Goal: Transaction & Acquisition: Obtain resource

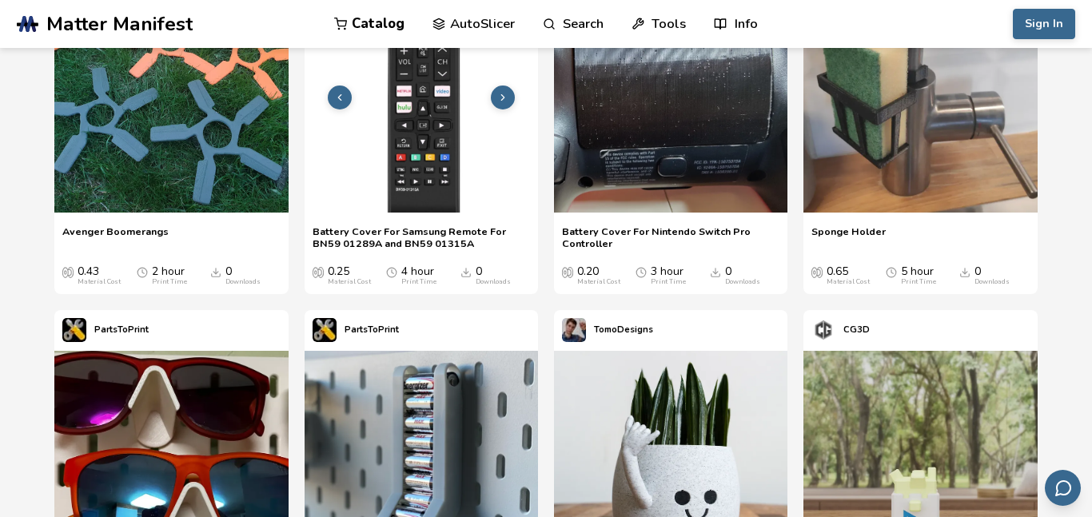
scroll to position [424, 0]
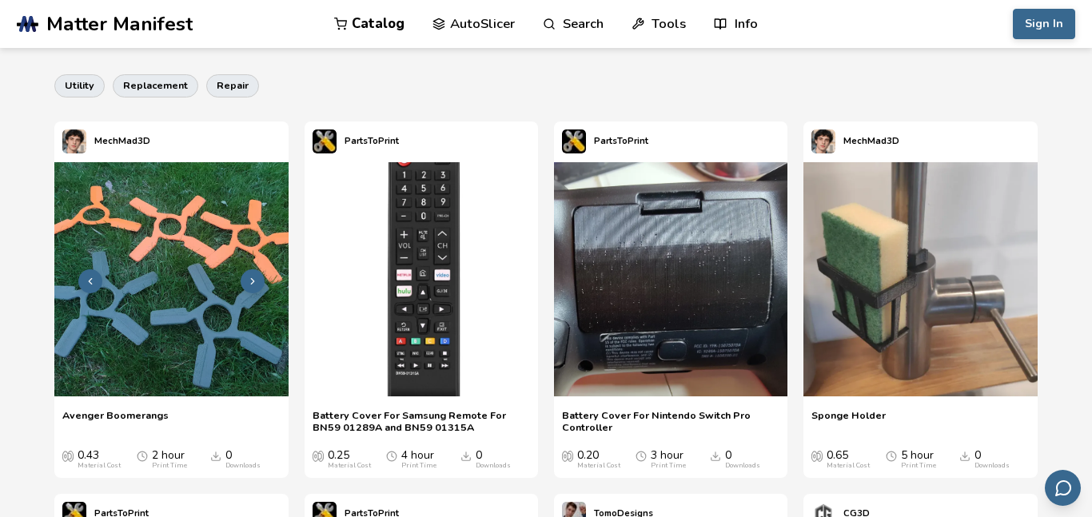
click at [217, 231] on img at bounding box center [170, 278] width 233 height 233
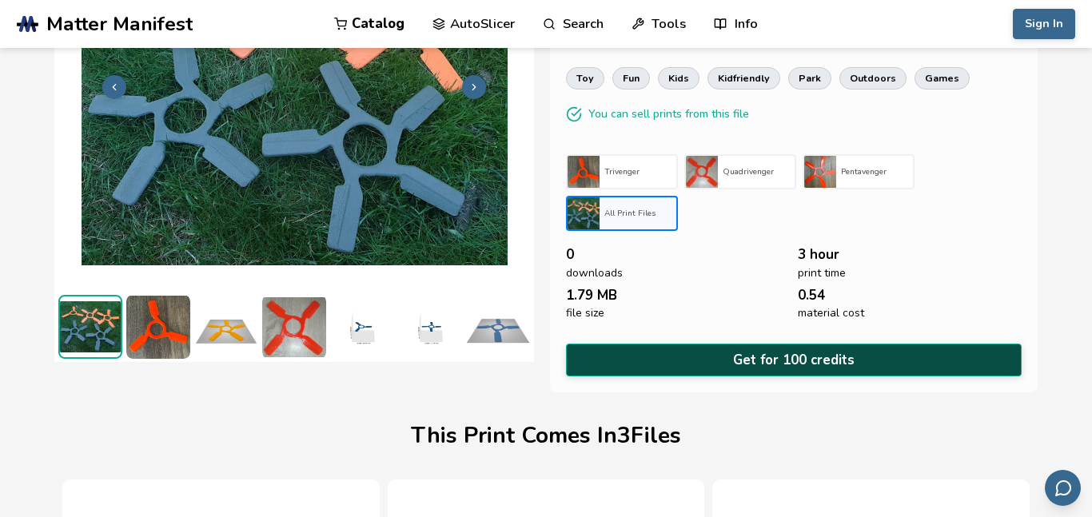
scroll to position [152, 0]
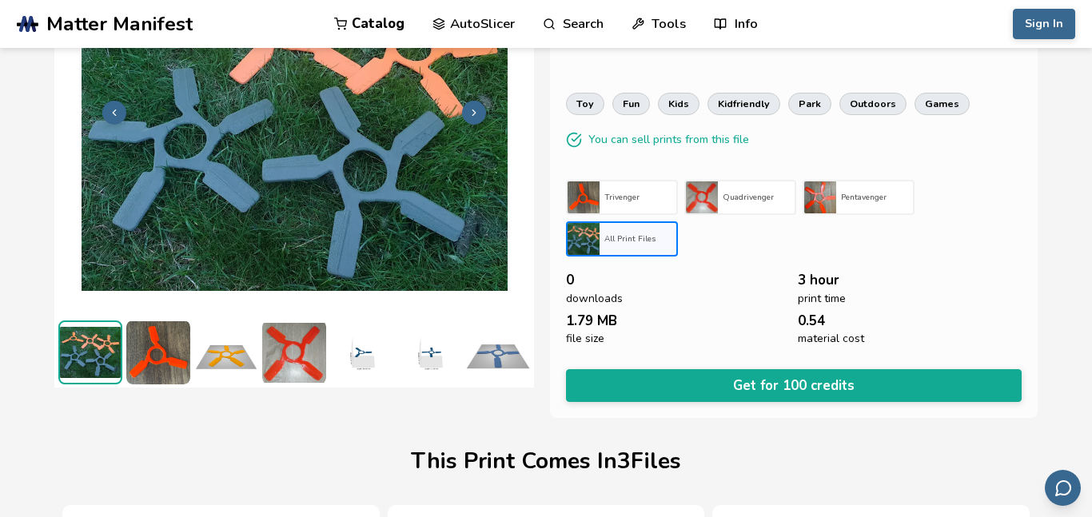
click at [805, 400] on div "Avenger Boomerangs MechMad3D [originally created by turbi40 ] This boomerang de…" at bounding box center [793, 163] width 487 height 510
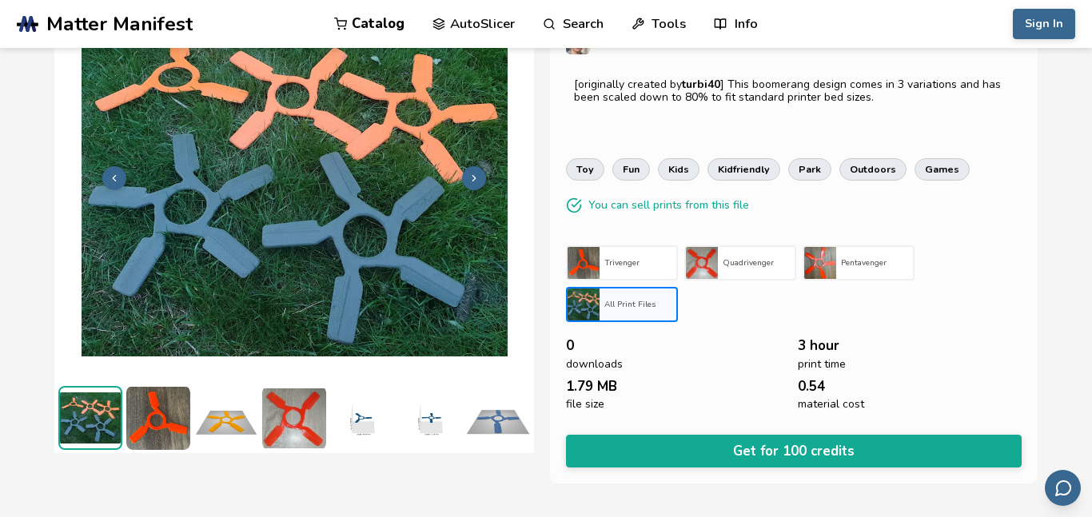
scroll to position [0, 0]
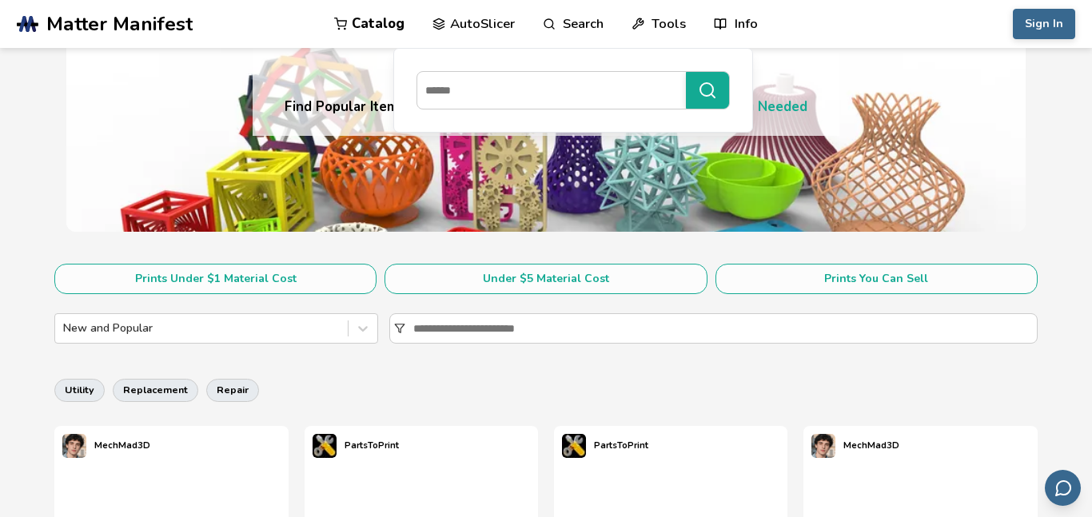
scroll to position [197, 0]
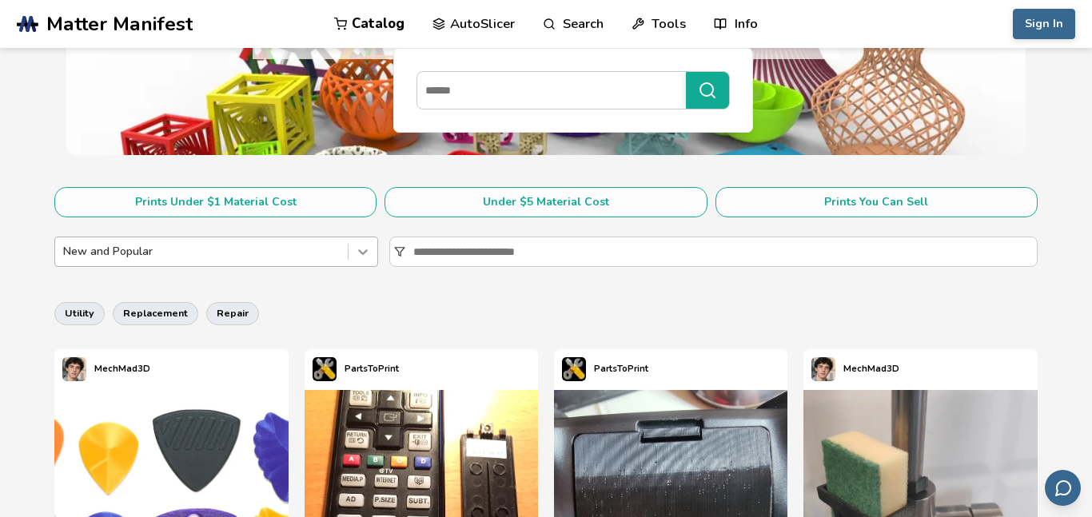
click at [358, 249] on icon at bounding box center [363, 252] width 16 height 16
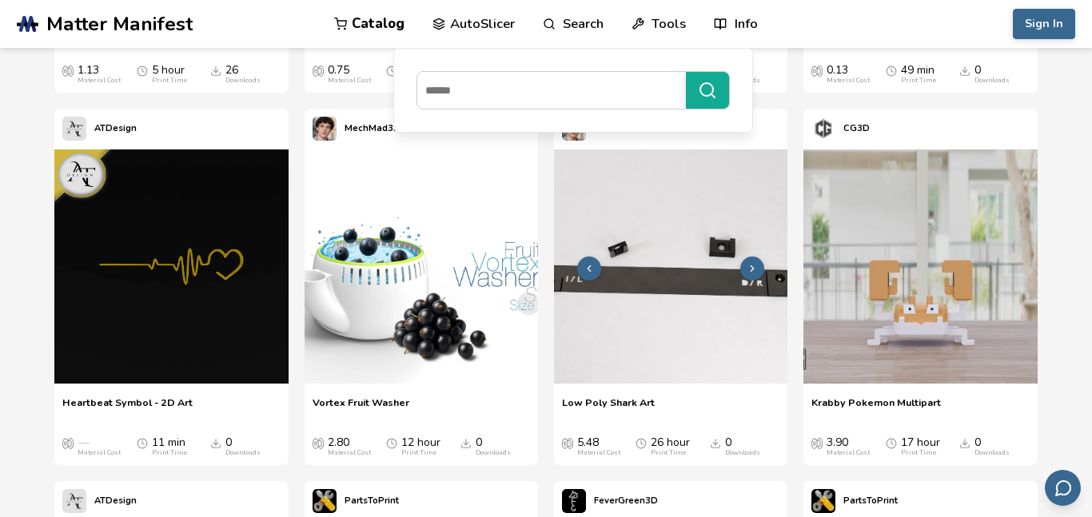
scroll to position [3559, 0]
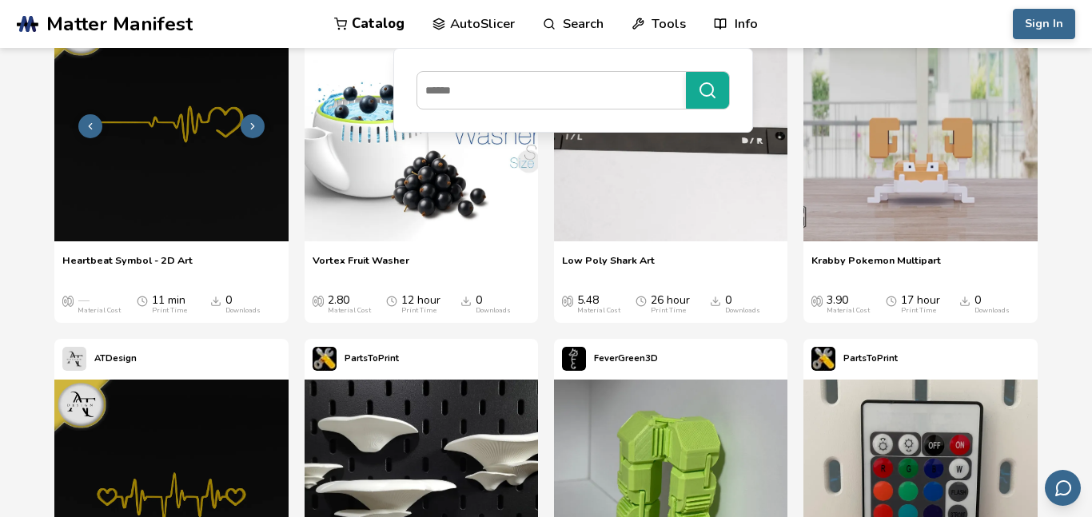
click at [186, 185] on img at bounding box center [170, 123] width 233 height 233
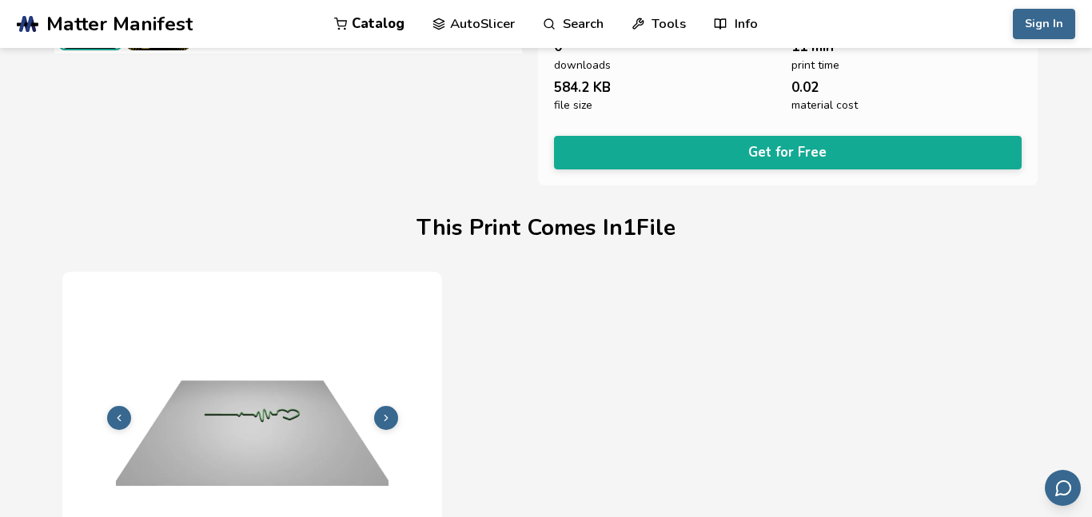
scroll to position [463, 0]
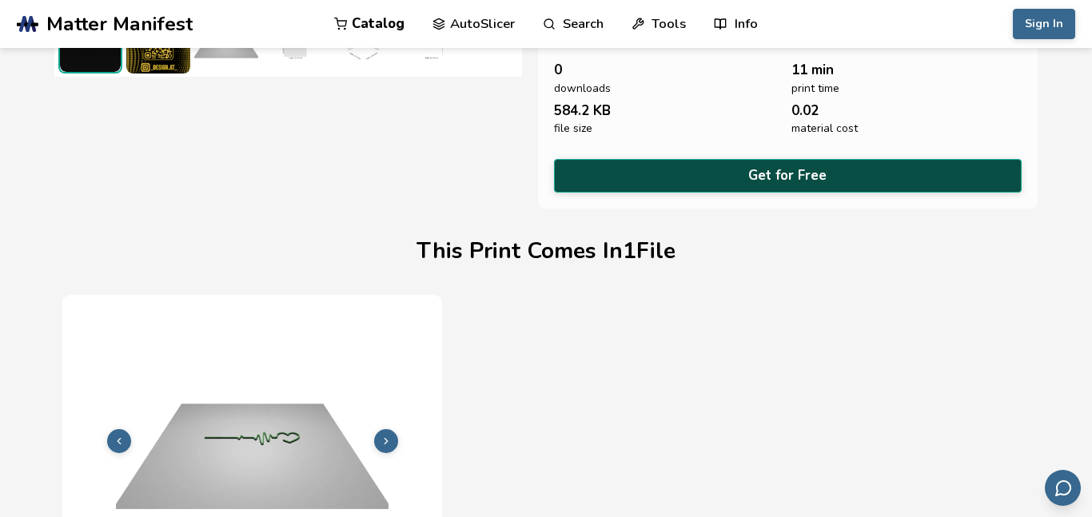
click at [796, 165] on button "Get for Free" at bounding box center [788, 175] width 468 height 33
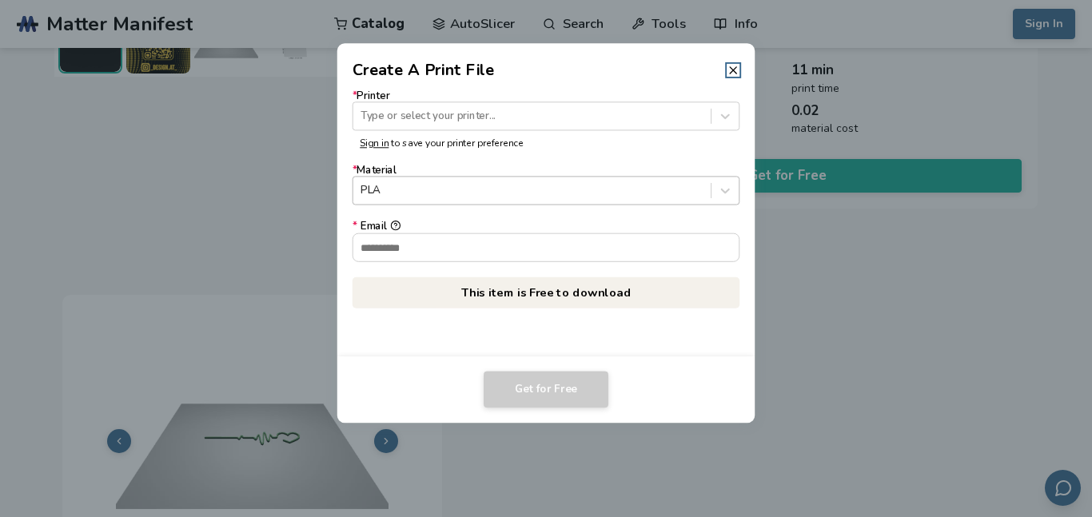
click at [580, 185] on div at bounding box center [531, 190] width 342 height 15
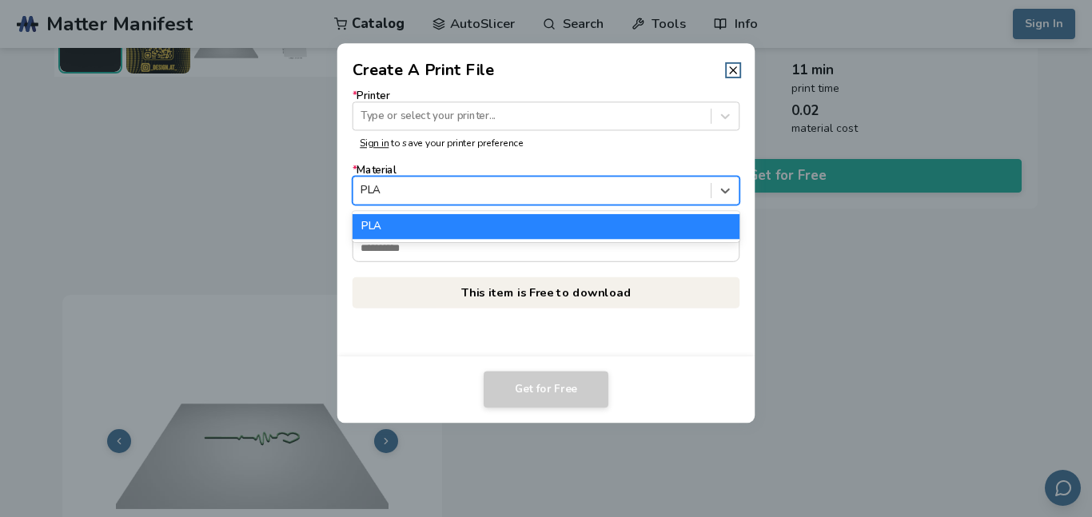
click at [581, 191] on div at bounding box center [531, 190] width 342 height 15
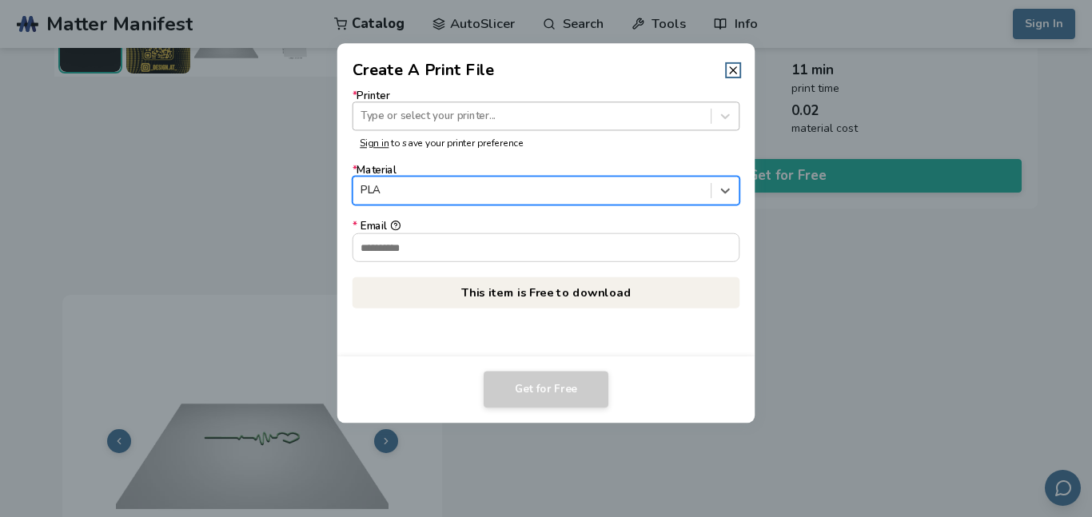
click at [555, 110] on div at bounding box center [531, 116] width 342 height 15
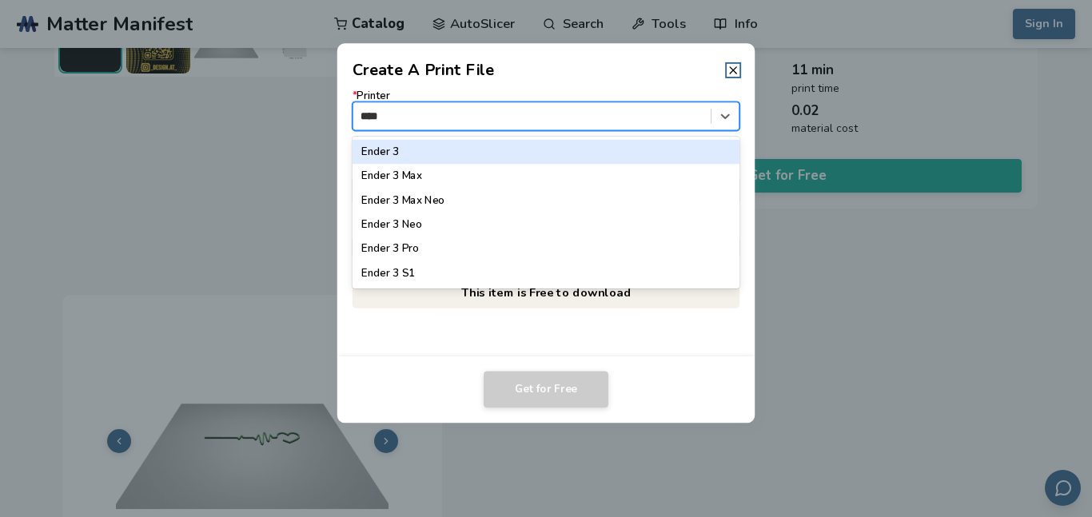
type input "*****"
click at [411, 147] on div "Ender 3" at bounding box center [545, 152] width 387 height 24
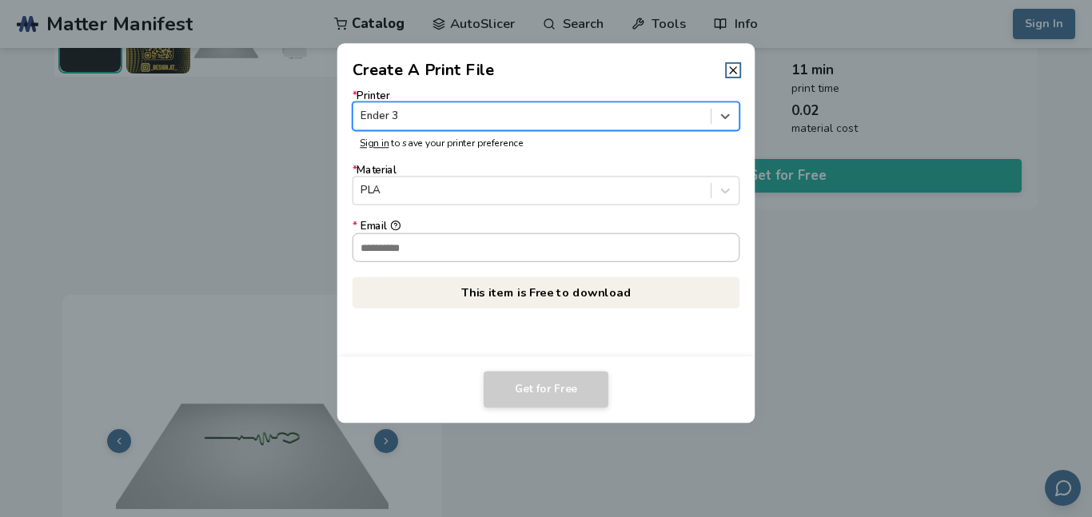
click at [444, 246] on input "* Email" at bounding box center [546, 246] width 386 height 27
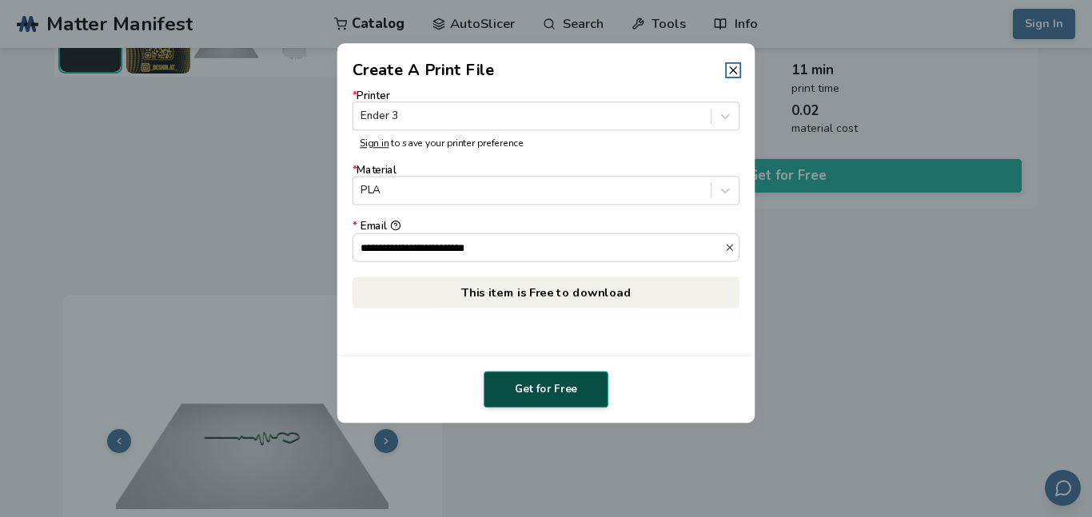
type input "**********"
click at [535, 376] on button "Get for Free" at bounding box center [546, 389] width 125 height 37
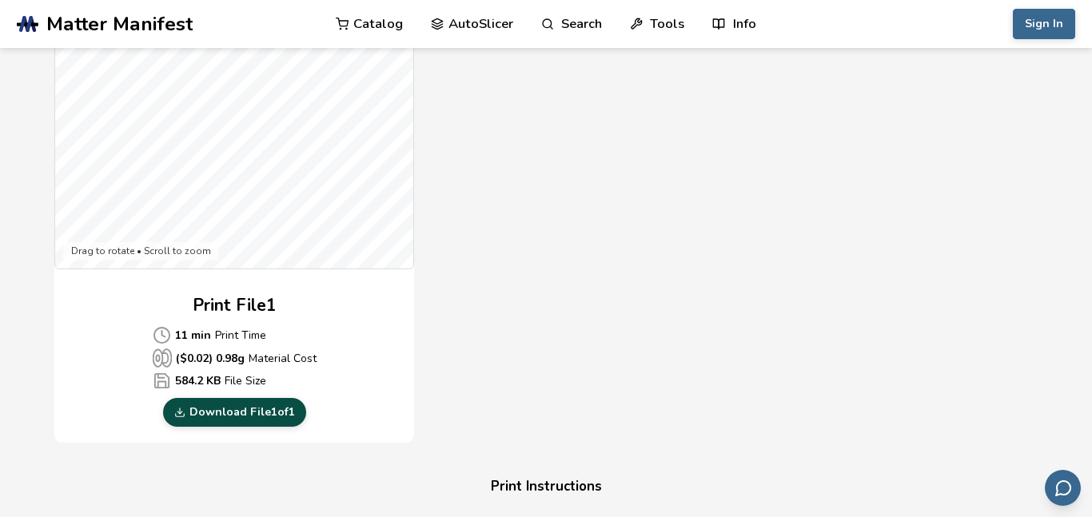
click at [276, 416] on link "Download File 1 of 1" at bounding box center [234, 412] width 143 height 29
